Goal: Communication & Community: Ask a question

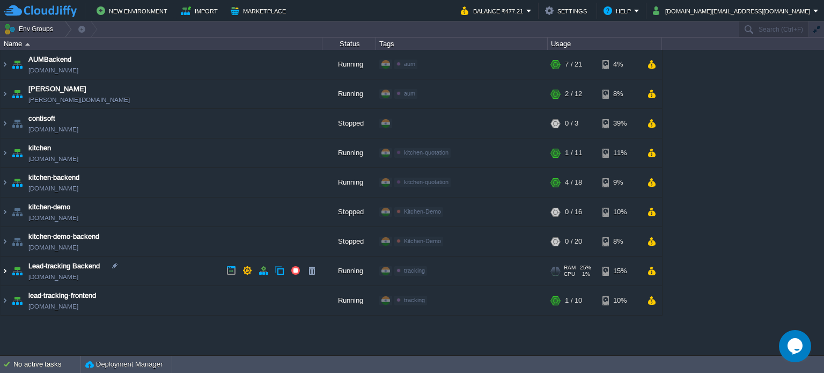
click at [5, 269] on img at bounding box center [5, 270] width 9 height 29
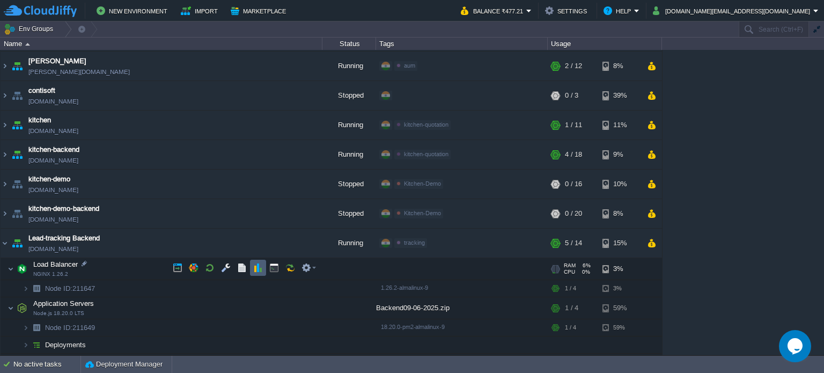
scroll to position [54, 0]
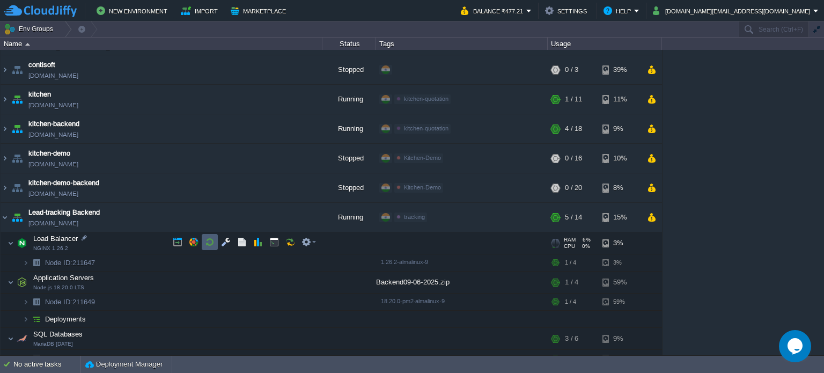
click at [204, 244] on td at bounding box center [210, 242] width 16 height 16
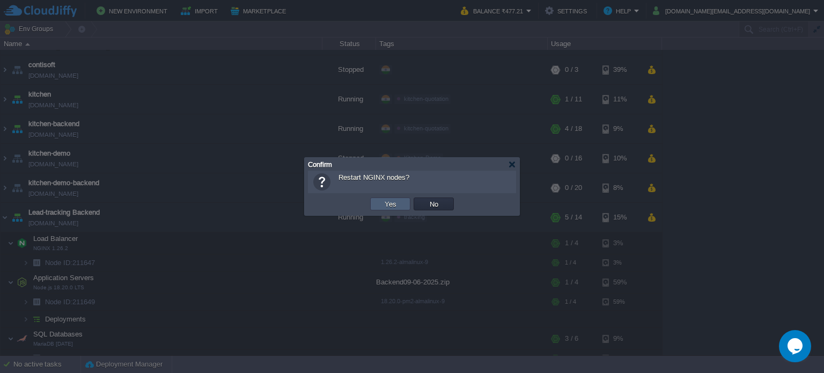
click at [387, 204] on button "Yes" at bounding box center [390, 204] width 18 height 10
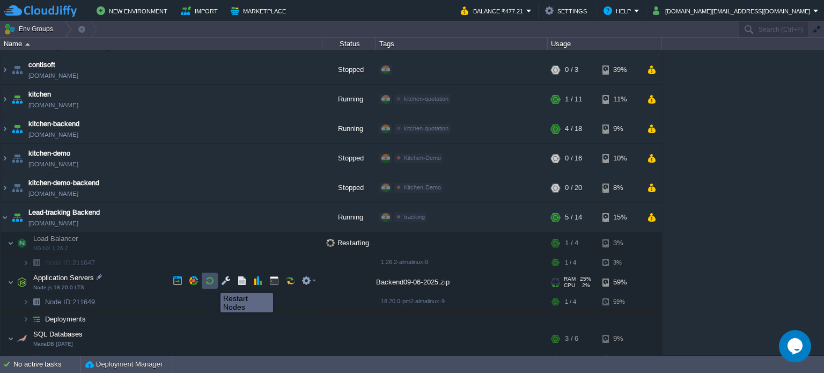
click at [209, 280] on button "button" at bounding box center [210, 281] width 10 height 10
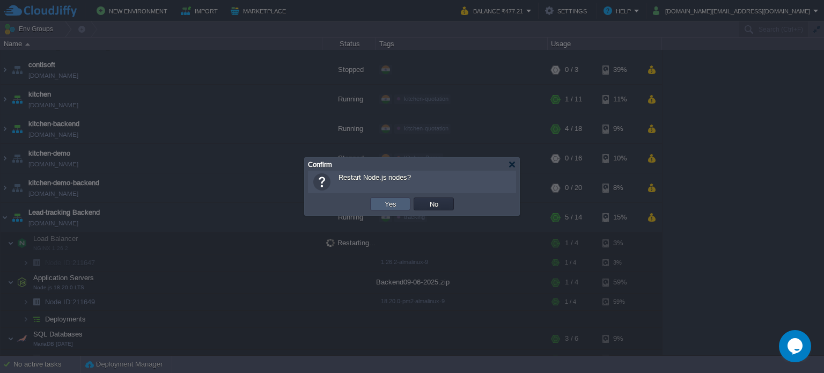
click at [404, 201] on td "Yes" at bounding box center [390, 203] width 40 height 13
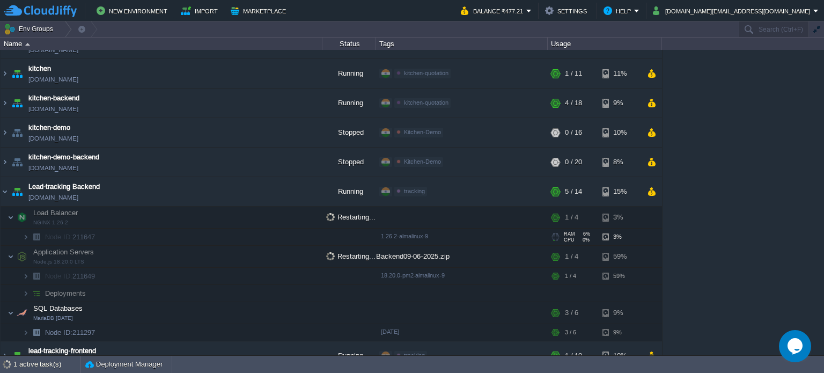
scroll to position [93, 0]
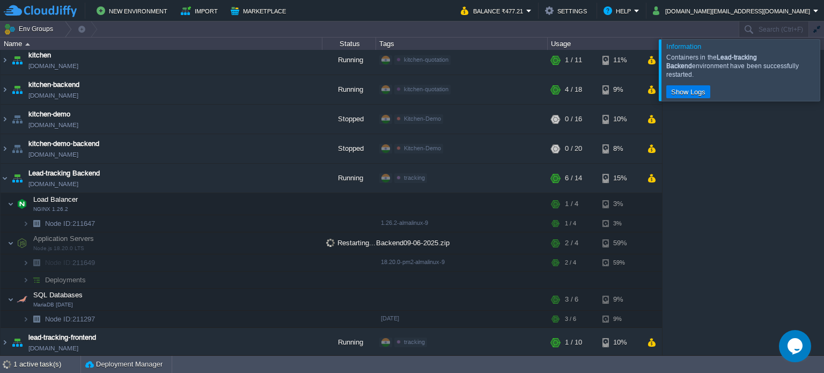
click at [824, 71] on div at bounding box center [837, 69] width 0 height 61
click at [824, 62] on div at bounding box center [837, 69] width 0 height 61
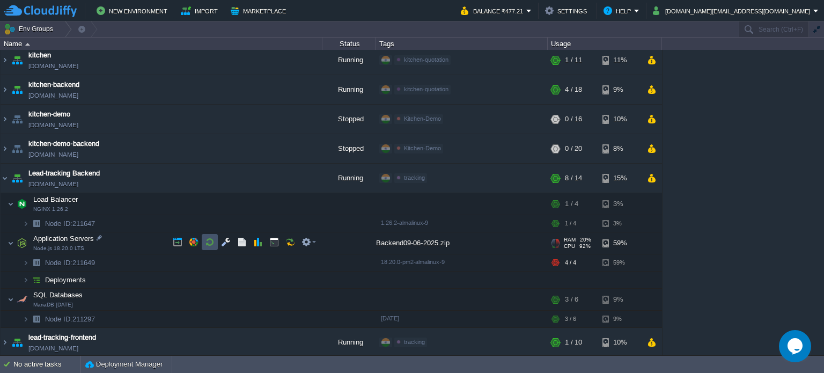
click at [207, 244] on button "button" at bounding box center [210, 242] width 10 height 10
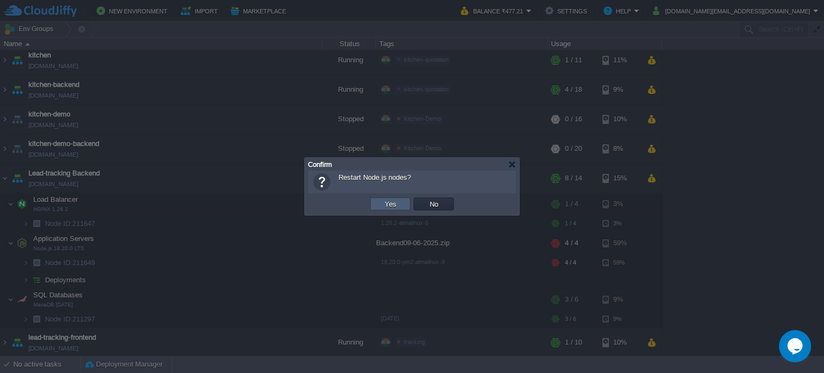
click at [383, 206] on button "Yes" at bounding box center [390, 204] width 18 height 10
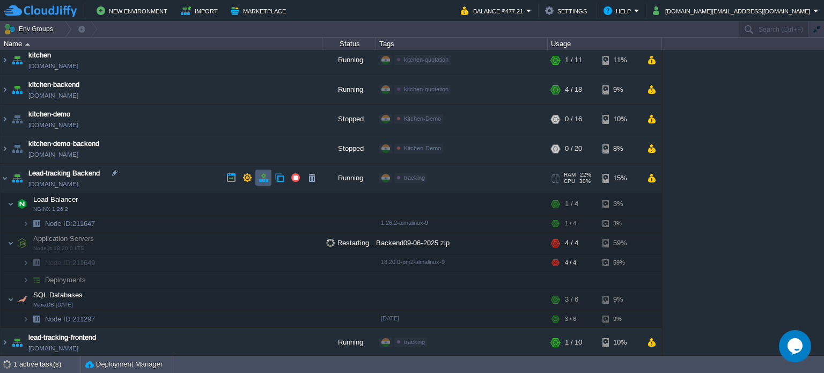
click at [267, 179] on button "button" at bounding box center [264, 178] width 10 height 10
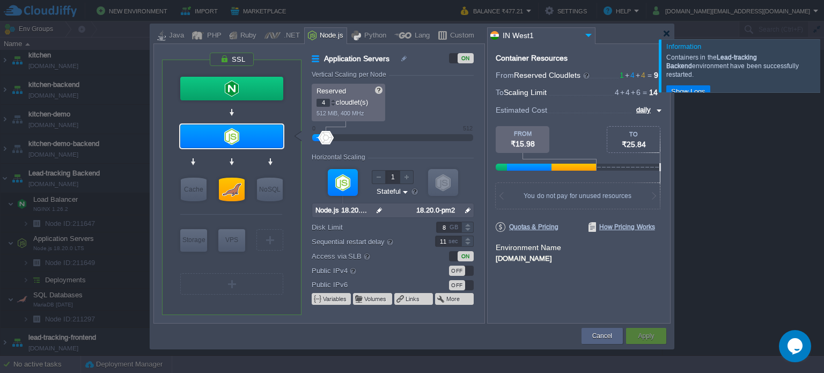
type input "5"
click at [333, 100] on div at bounding box center [333, 101] width 5 height 4
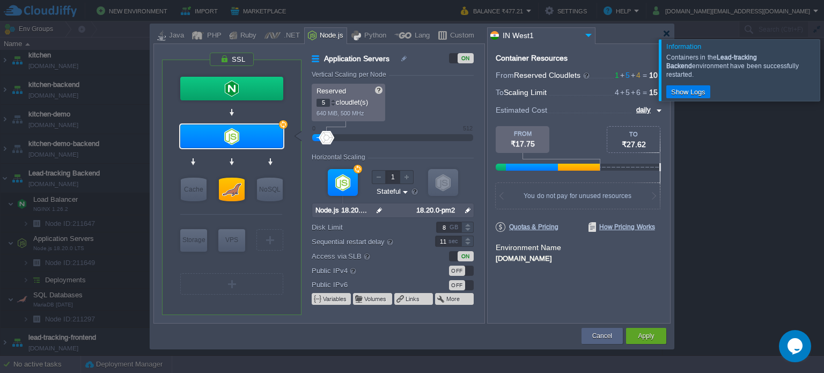
type input "6"
click at [333, 100] on div at bounding box center [333, 101] width 5 height 4
click at [446, 93] on div "Reserved 6 cloudlet(s) 768 MiB, 600 MHz Scaling Limit up to 6 cloudlet(s) up to…" at bounding box center [393, 103] width 162 height 38
click at [653, 335] on button "Apply" at bounding box center [646, 336] width 16 height 11
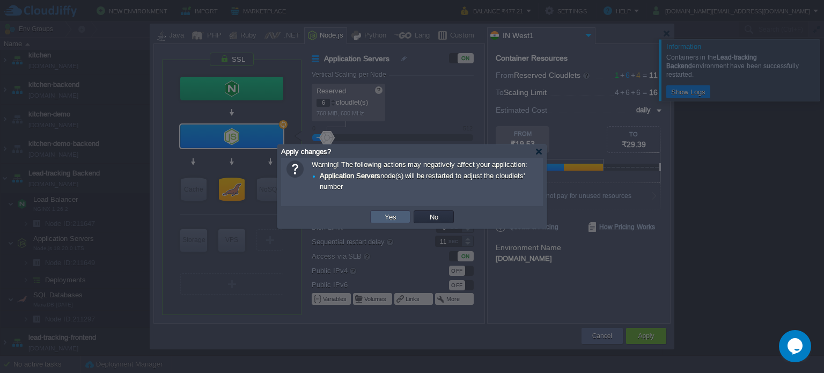
click at [392, 212] on button "Yes" at bounding box center [390, 217] width 18 height 10
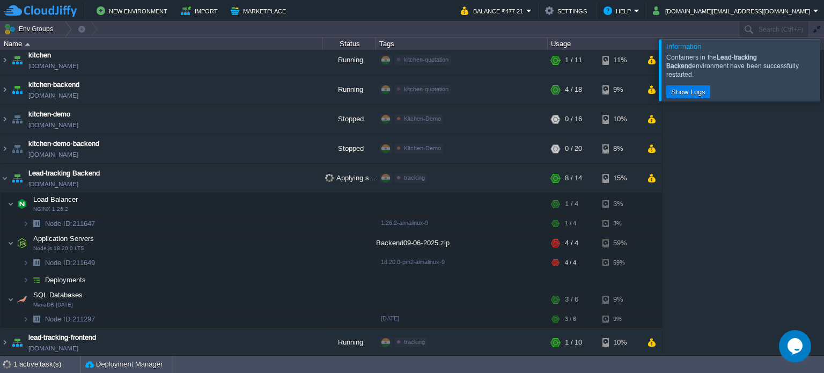
click at [824, 71] on div at bounding box center [837, 69] width 0 height 61
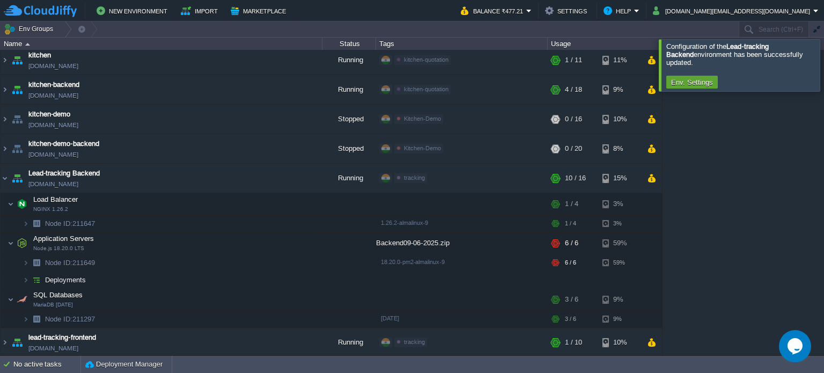
click at [798, 349] on icon "Opens Chat This icon Opens the chat window." at bounding box center [795, 345] width 17 height 17
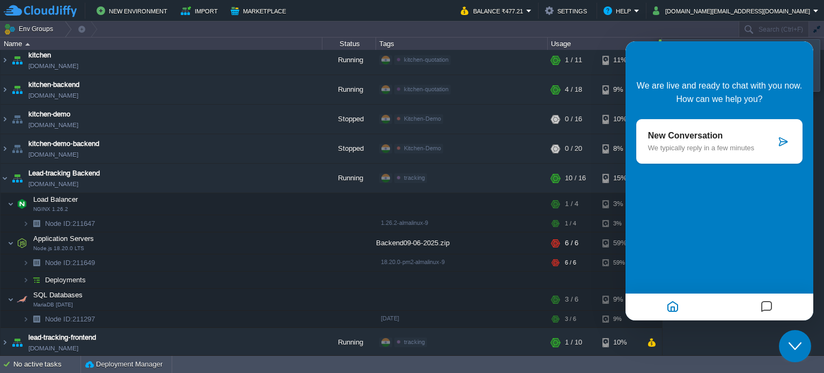
click at [676, 126] on div "New Conversation We typically reply in a few minutes" at bounding box center [719, 141] width 166 height 45
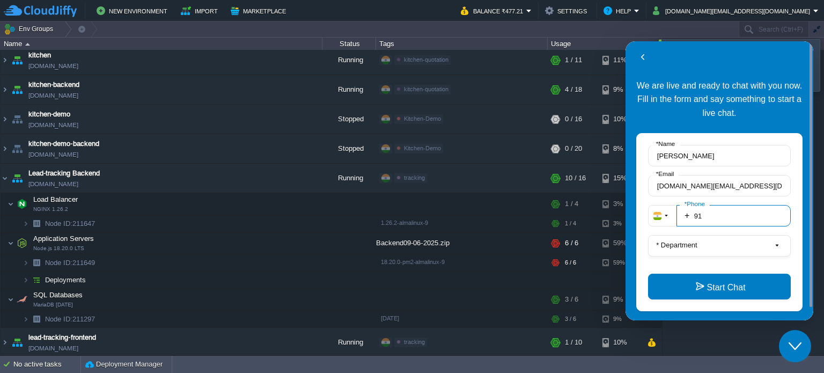
click at [717, 211] on input "91" at bounding box center [734, 215] width 114 height 21
type input "919823366045"
click at [706, 243] on button "* Department" at bounding box center [719, 245] width 143 height 21
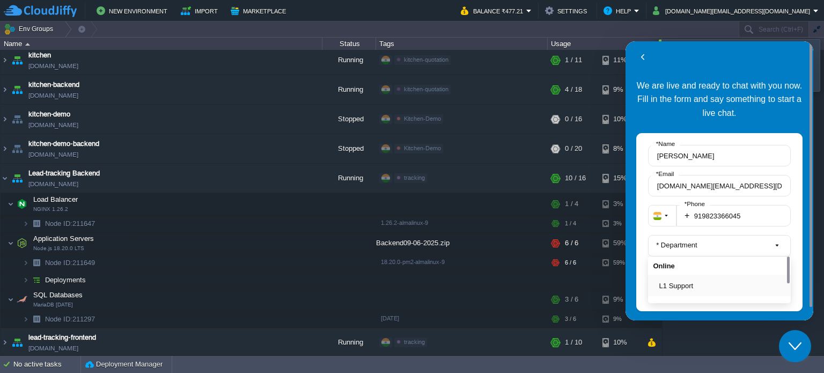
click at [693, 287] on button "L1 Support" at bounding box center [722, 285] width 127 height 11
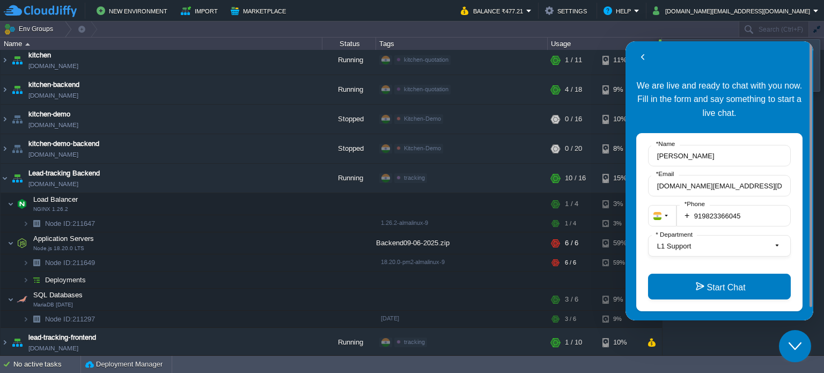
click at [693, 287] on button "Start Chat" at bounding box center [719, 287] width 143 height 26
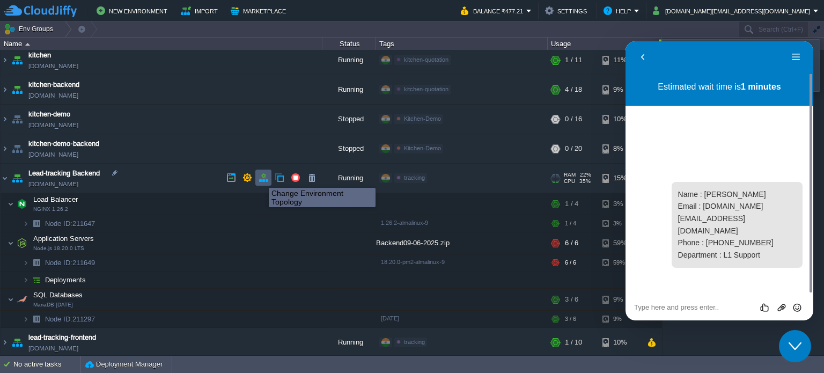
click at [261, 178] on button "button" at bounding box center [264, 178] width 10 height 10
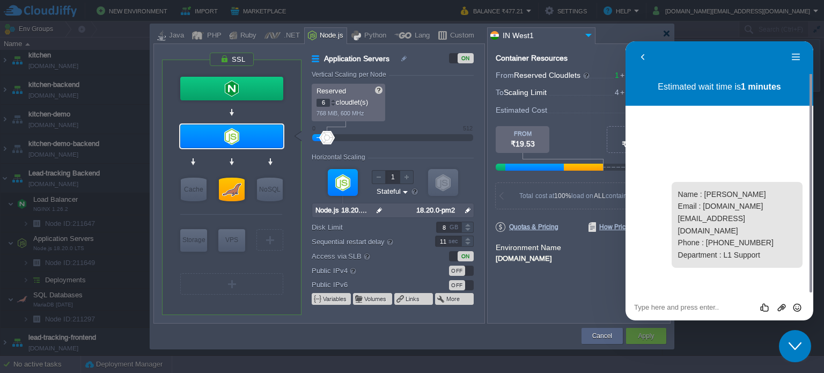
type input "7"
click at [332, 101] on div at bounding box center [333, 101] width 5 height 4
type input "8"
click at [332, 101] on div at bounding box center [333, 101] width 5 height 4
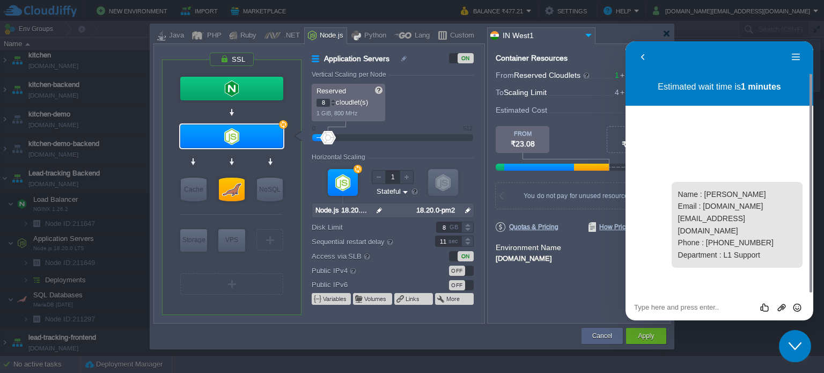
click at [796, 346] on icon "Close Chat This icon closes the chat window." at bounding box center [795, 346] width 13 height 13
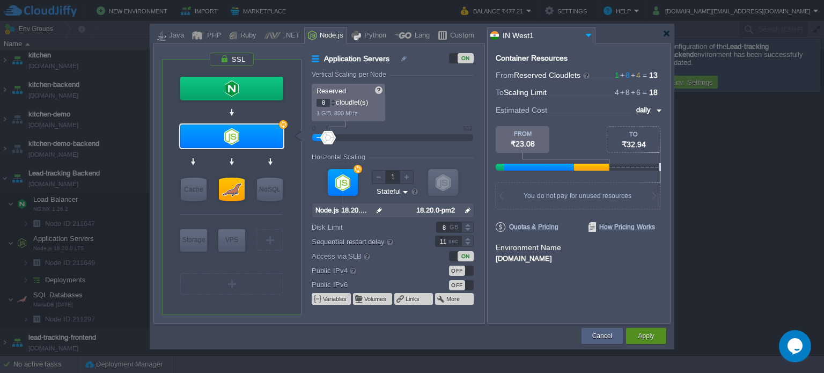
click at [652, 339] on button "Apply" at bounding box center [646, 336] width 16 height 11
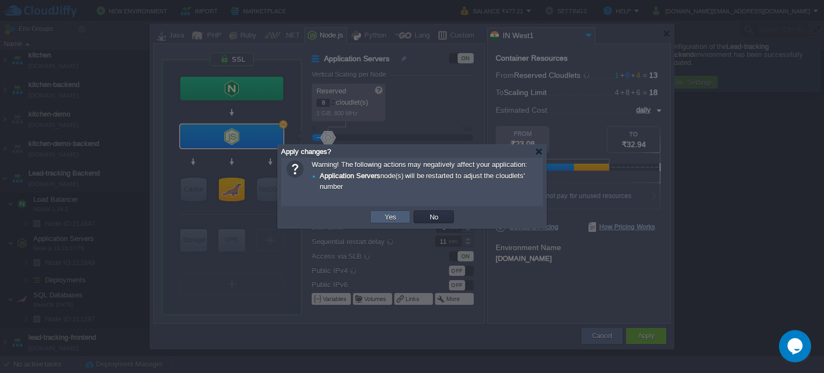
click at [385, 211] on td "Yes" at bounding box center [390, 216] width 40 height 13
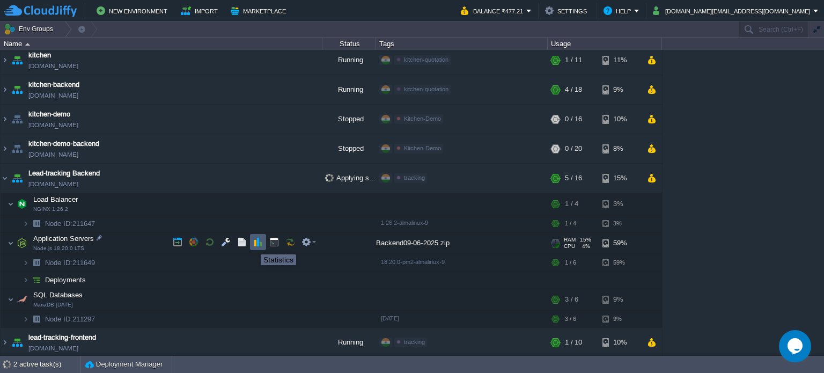
click at [255, 245] on button "button" at bounding box center [258, 242] width 10 height 10
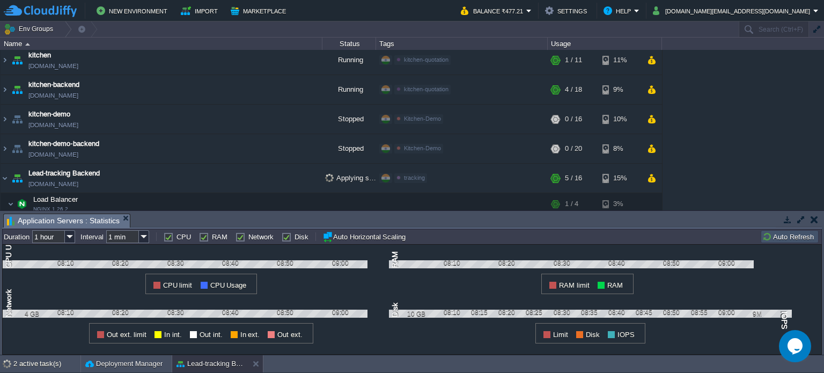
click at [805, 236] on button "Auto Refresh" at bounding box center [789, 237] width 55 height 10
click at [814, 221] on button "button" at bounding box center [815, 220] width 8 height 10
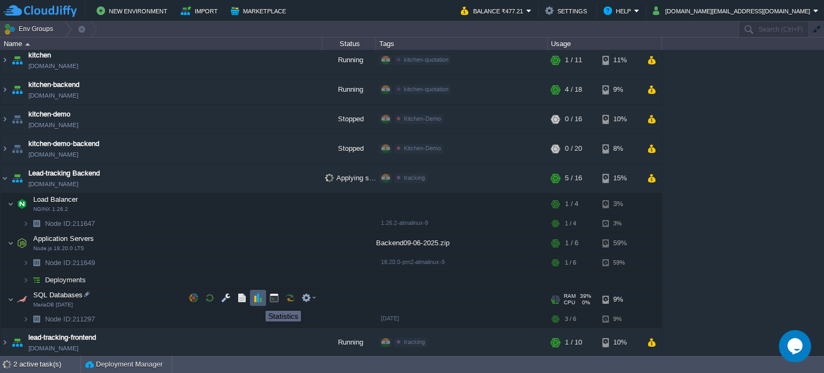
click at [258, 301] on button "button" at bounding box center [258, 298] width 10 height 10
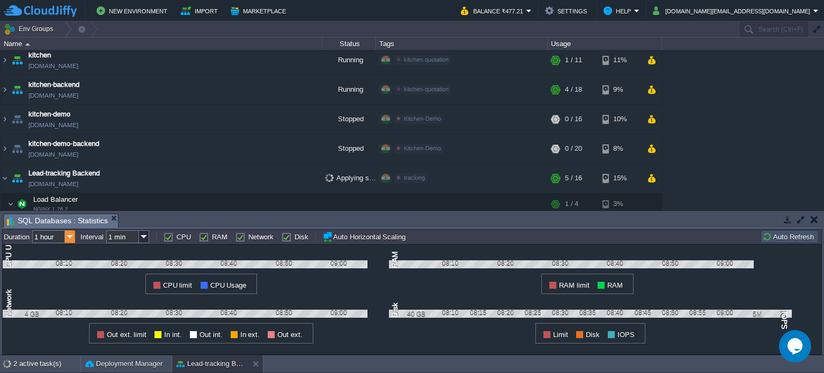
click at [73, 236] on img at bounding box center [70, 236] width 10 height 13
click at [63, 281] on div "12 hours" at bounding box center [55, 277] width 42 height 13
type input "12 hours"
type input "1 hour"
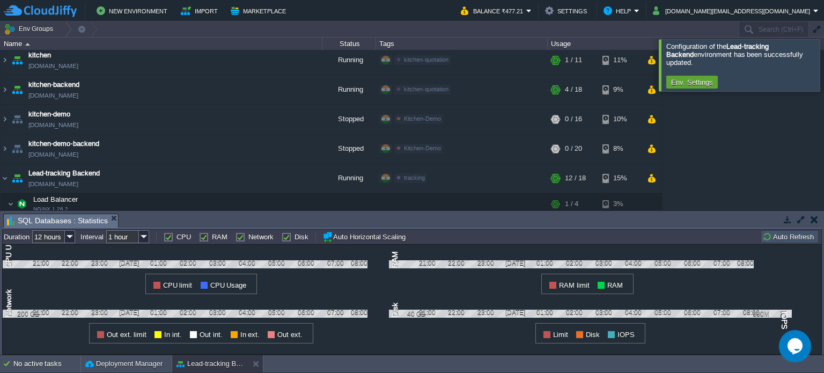
click at [815, 216] on button "button" at bounding box center [815, 220] width 8 height 10
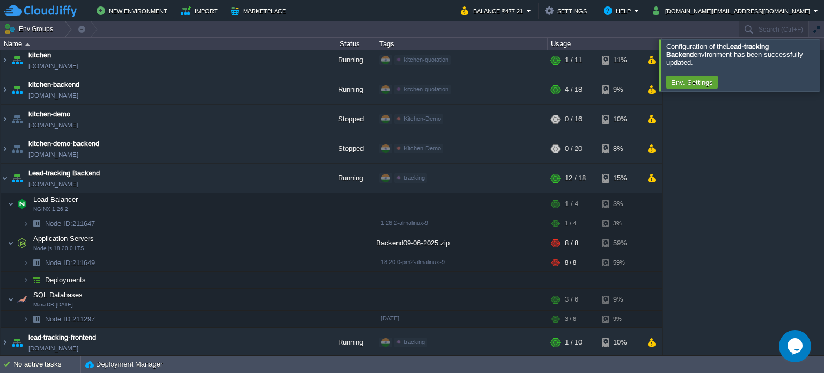
click at [824, 60] on div at bounding box center [837, 65] width 0 height 52
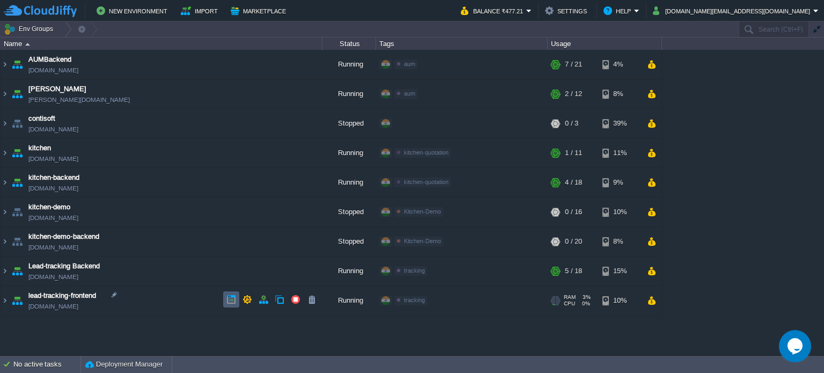
click at [231, 300] on button "button" at bounding box center [231, 300] width 10 height 10
click at [235, 314] on td "lead-tracking-frontend [DOMAIN_NAME]" at bounding box center [162, 301] width 322 height 30
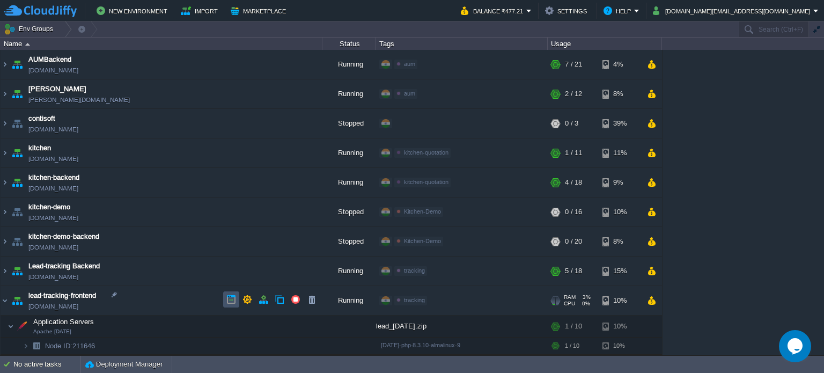
click at [232, 302] on button "button" at bounding box center [231, 300] width 10 height 10
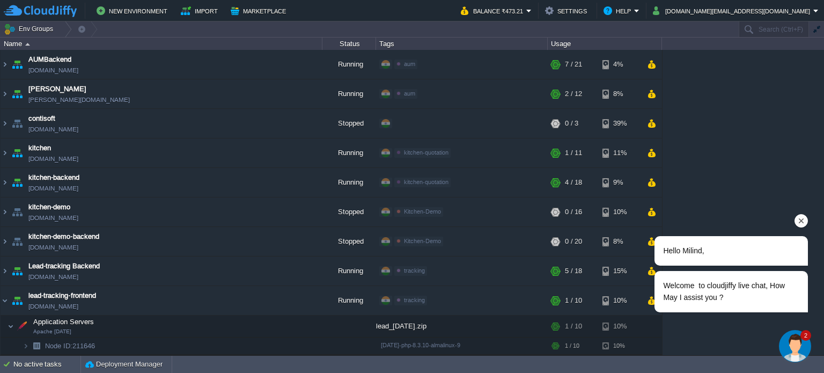
click at [806, 220] on icon "Chat attention grabber" at bounding box center [802, 221] width 10 height 10
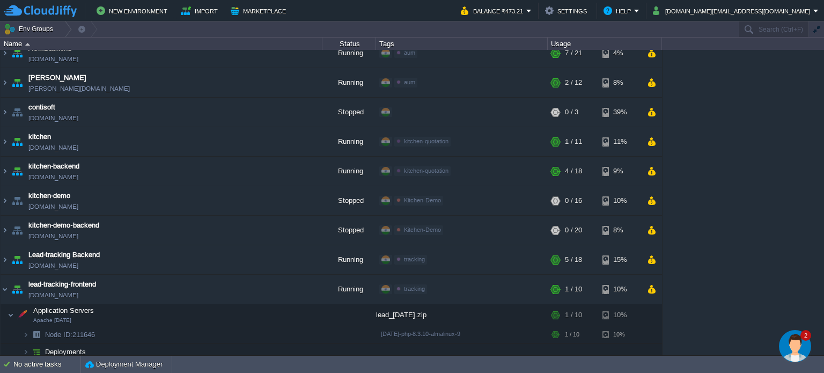
scroll to position [15, 0]
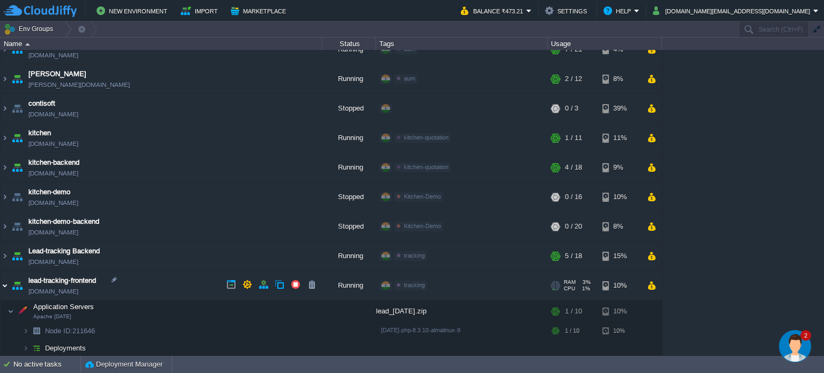
click at [4, 285] on img at bounding box center [5, 285] width 9 height 29
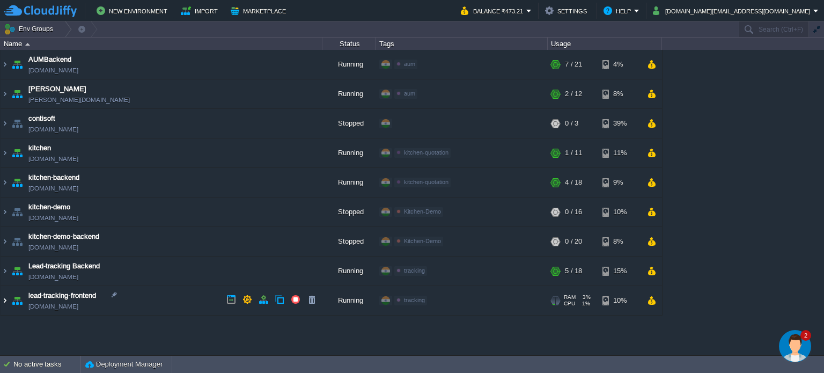
scroll to position [0, 0]
click at [296, 212] on button "button" at bounding box center [296, 212] width 10 height 10
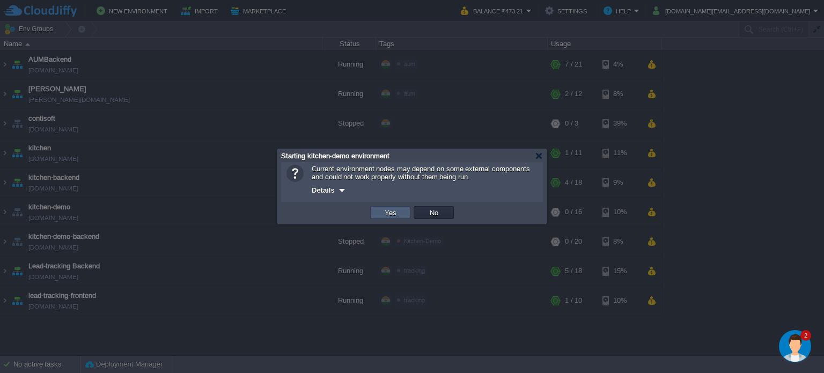
click at [399, 214] on td "Yes" at bounding box center [390, 212] width 40 height 13
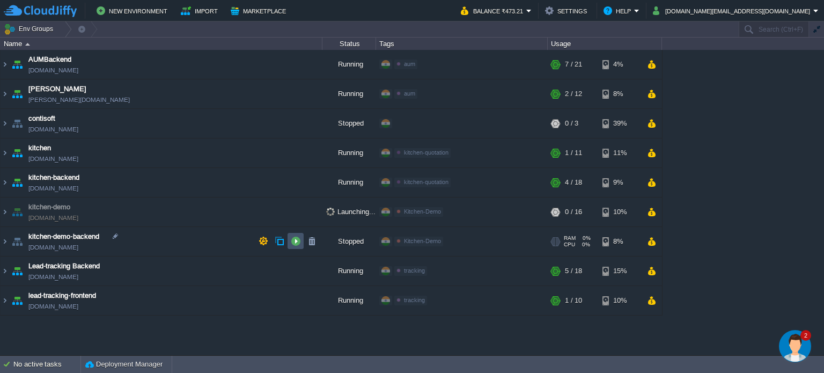
click at [298, 239] on button "button" at bounding box center [296, 241] width 10 height 10
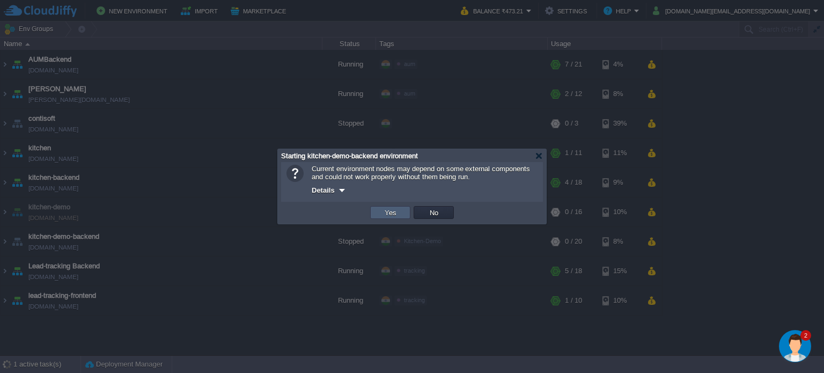
click at [402, 214] on td "Yes" at bounding box center [390, 212] width 40 height 13
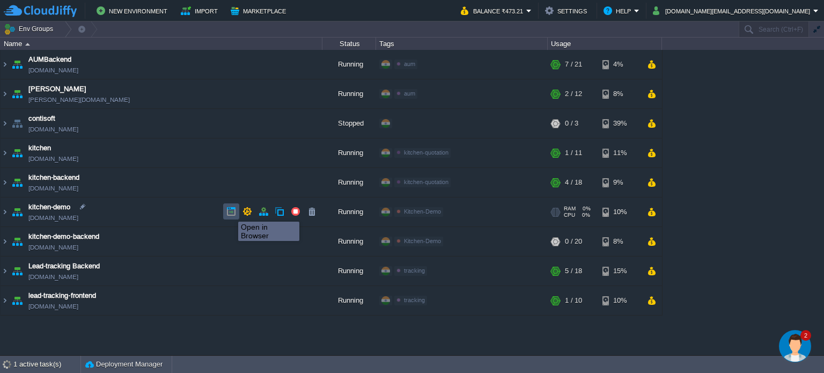
click at [230, 212] on button "button" at bounding box center [231, 212] width 10 height 10
